Goal: Task Accomplishment & Management: Use online tool/utility

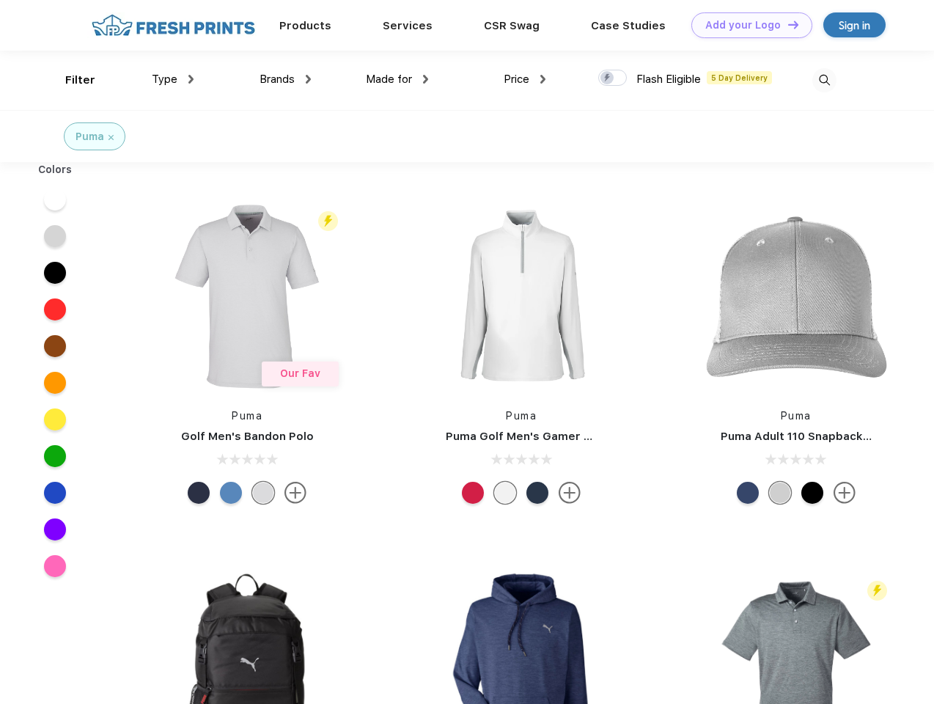
click at [746, 25] on link "Add your Logo Design Tool" at bounding box center [751, 25] width 121 height 26
click at [0, 0] on div "Design Tool" at bounding box center [0, 0] width 0 height 0
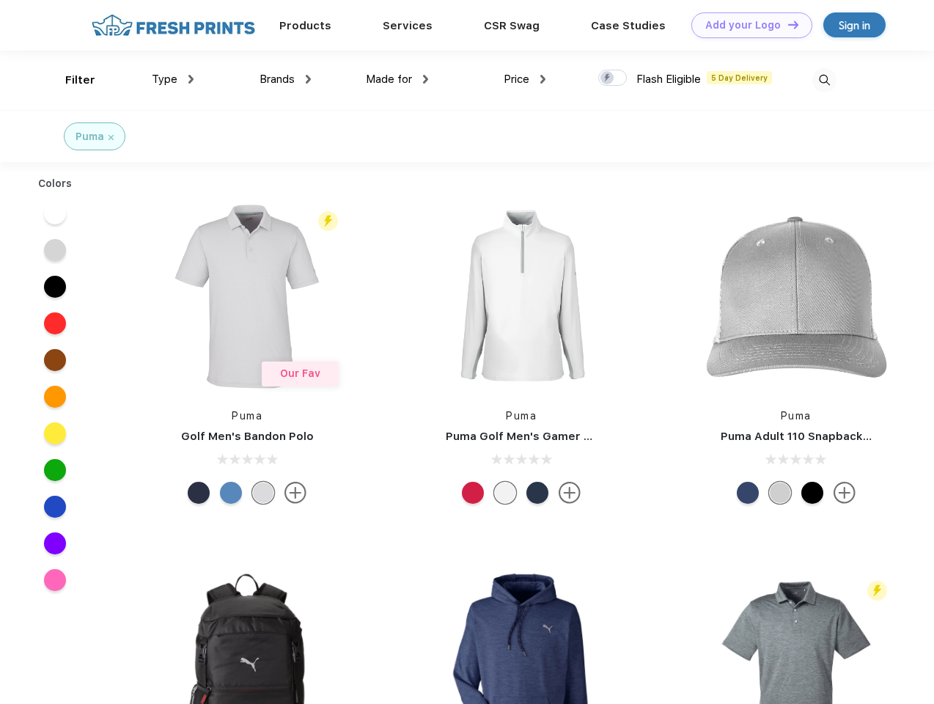
click at [787, 24] on link "Add your Logo Design Tool" at bounding box center [751, 25] width 121 height 26
click at [70, 80] on div "Filter" at bounding box center [80, 80] width 30 height 17
click at [173, 79] on span "Type" at bounding box center [165, 79] width 26 height 13
click at [285, 79] on span "Brands" at bounding box center [277, 79] width 35 height 13
click at [397, 79] on span "Made for" at bounding box center [389, 79] width 46 height 13
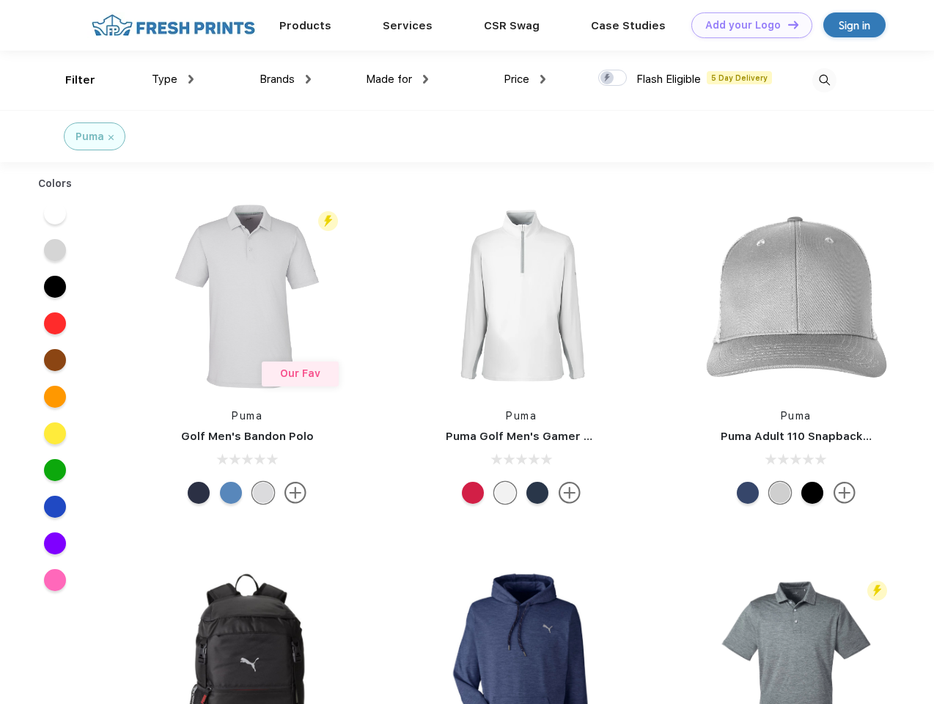
click at [525, 79] on span "Price" at bounding box center [517, 79] width 26 height 13
click at [613, 78] on div at bounding box center [612, 78] width 29 height 16
click at [608, 78] on input "checkbox" at bounding box center [603, 74] width 10 height 10
click at [824, 80] on img at bounding box center [824, 80] width 24 height 24
